Goal: Task Accomplishment & Management: Use online tool/utility

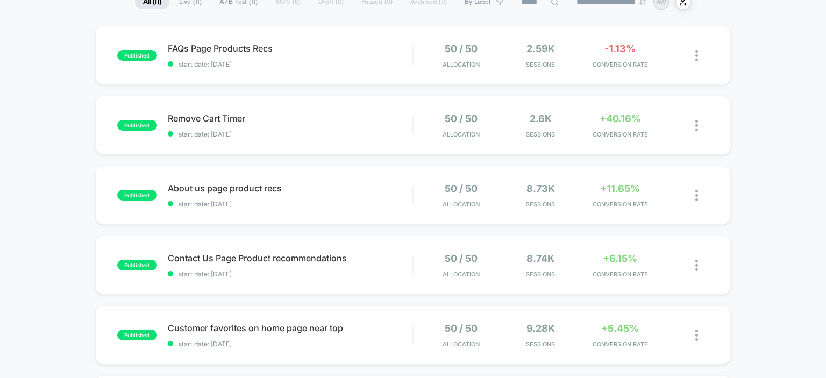
scroll to position [92, 0]
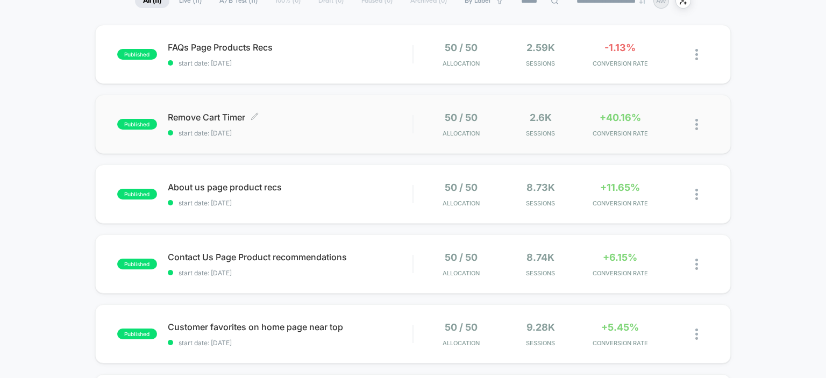
click at [205, 115] on span "Remove Cart Timer Click to edit experience details" at bounding box center [290, 117] width 245 height 11
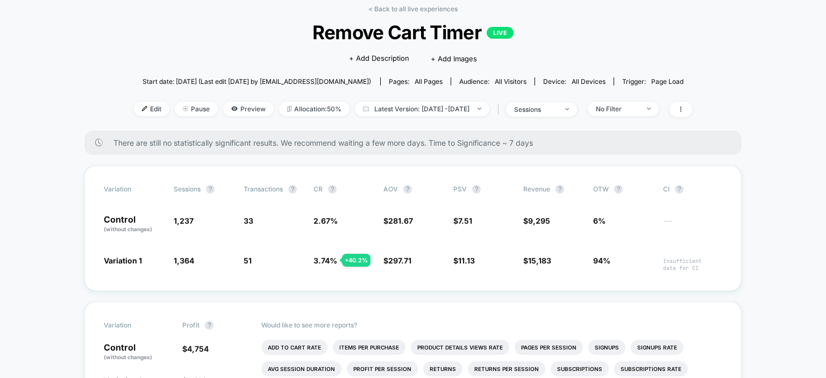
scroll to position [13, 0]
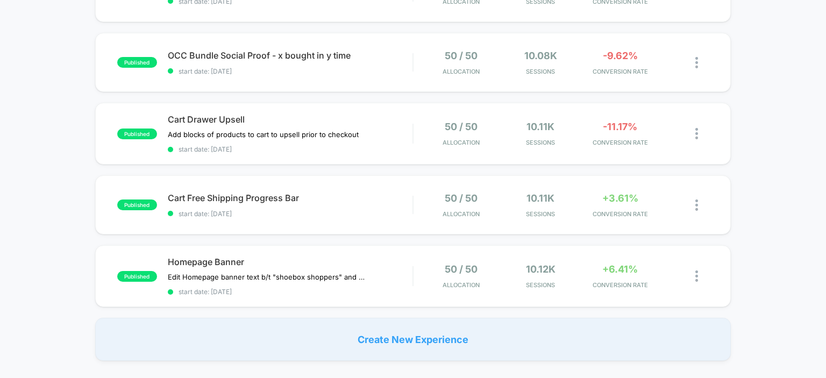
scroll to position [574, 0]
click at [198, 197] on span "Cart Free Shipping Progress Bar Click to edit experience details" at bounding box center [290, 197] width 245 height 11
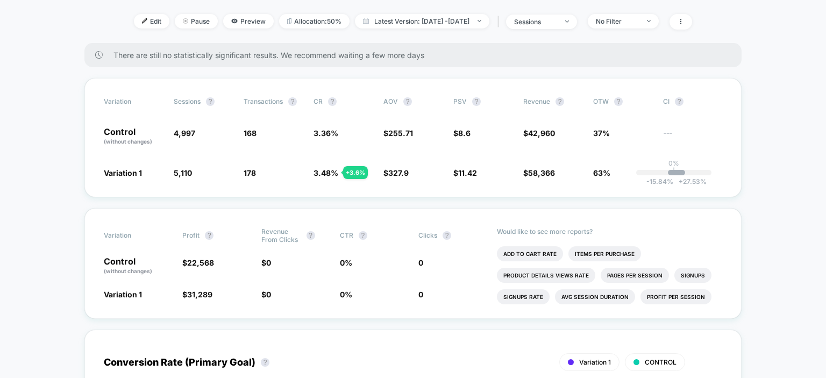
scroll to position [139, 0]
